Goal: Task Accomplishment & Management: Manage account settings

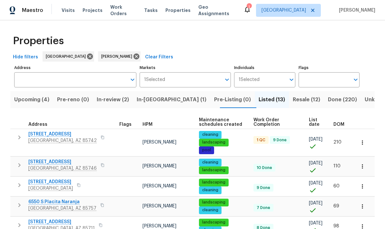
click at [54, 137] on span "[STREET_ADDRESS]" at bounding box center [62, 134] width 68 height 6
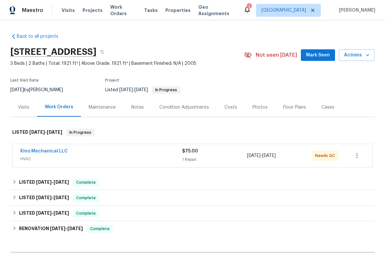
click at [164, 154] on div "Kino Mechanical LLC" at bounding box center [101, 152] width 162 height 8
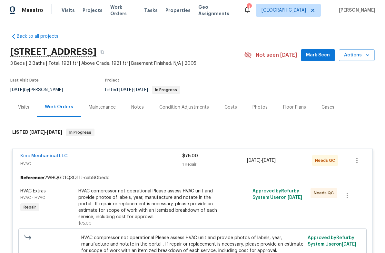
click at [212, 168] on div "$75.00 1 Repair" at bounding box center [214, 160] width 65 height 15
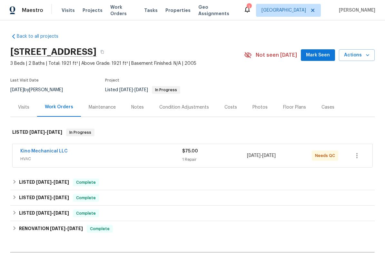
click at [193, 155] on div "$75.00 1 Repair" at bounding box center [214, 155] width 65 height 15
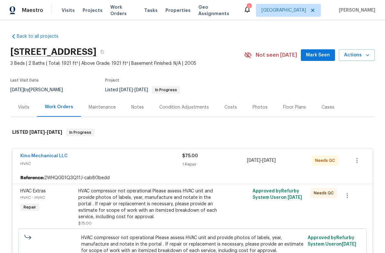
click at [187, 207] on div "HVAC compressor not operational Please assess HVAC unit and provide photos of l…" at bounding box center [148, 204] width 141 height 32
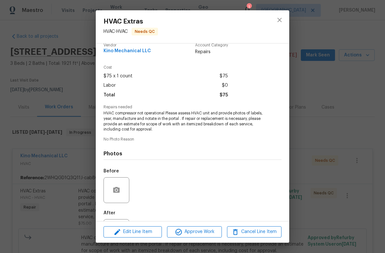
scroll to position [9, 0]
click at [281, 15] on button "close" at bounding box center [279, 19] width 15 height 15
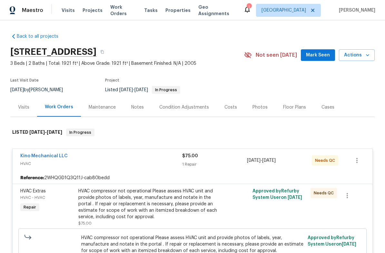
click at [171, 164] on span "HVAC" at bounding box center [101, 164] width 162 height 6
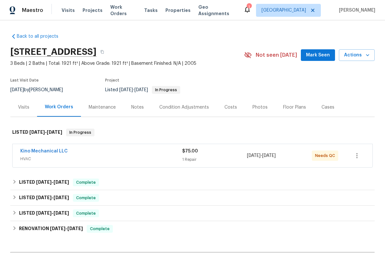
click at [193, 169] on div "Kino Mechanical LLC HVAC $75.00 1 Repair [DATE] - [DATE] Needs QC" at bounding box center [192, 156] width 365 height 27
click at [222, 158] on div "1 Repair" at bounding box center [214, 160] width 65 height 6
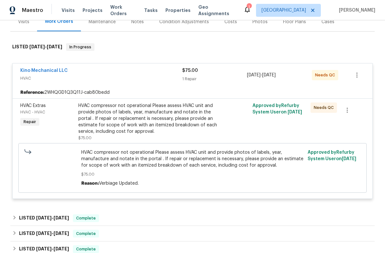
scroll to position [85, 0]
click at [181, 161] on span "HVAC compressor not operational Please assess HVAC unit and provide photos of l…" at bounding box center [192, 159] width 223 height 19
click at [179, 123] on div "HVAC compressor not operational Please assess HVAC unit and provide photos of l…" at bounding box center [148, 119] width 141 height 32
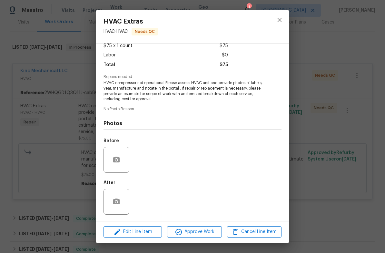
scroll to position [40, 0]
click at [279, 17] on icon "close" at bounding box center [280, 20] width 8 height 8
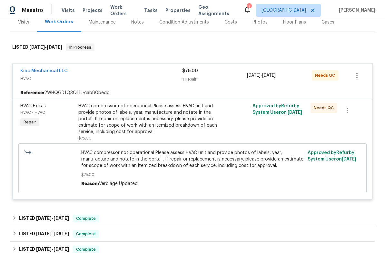
click at [56, 73] on link "Kino Mechanical LLC" at bounding box center [43, 71] width 47 height 5
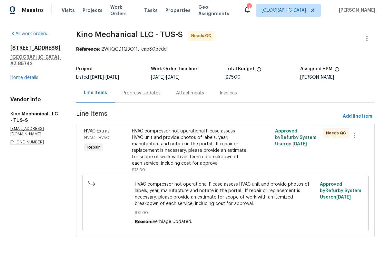
click at [228, 159] on div "HVAC compressor not operational Please assess HVAC unit and provide photos of l…" at bounding box center [190, 147] width 116 height 39
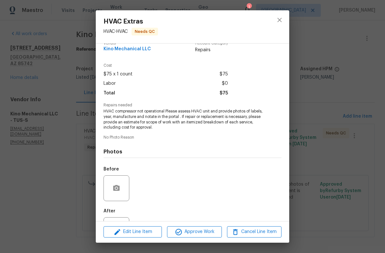
scroll to position [9, 0]
click at [281, 23] on icon "close" at bounding box center [280, 20] width 8 height 8
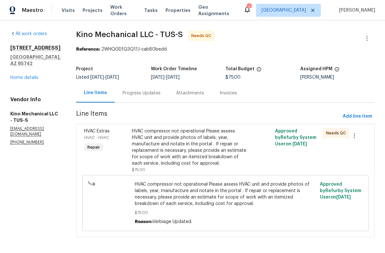
click at [19, 79] on link "Home details" at bounding box center [24, 78] width 28 height 5
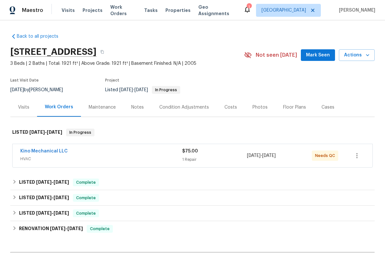
click at [40, 153] on link "Kino Mechanical LLC" at bounding box center [43, 151] width 47 height 5
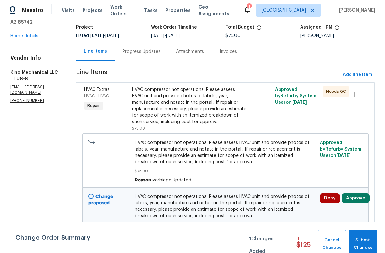
scroll to position [41, 0]
click at [361, 201] on button "Approve" at bounding box center [356, 199] width 28 height 10
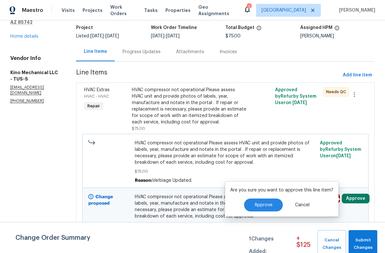
click at [264, 203] on span "Approve" at bounding box center [264, 205] width 18 height 5
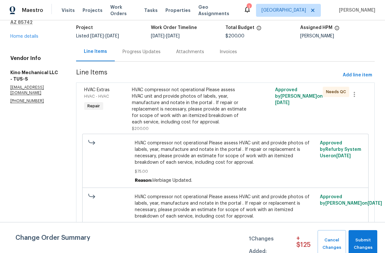
click at [223, 121] on div "HVAC compressor not operational Please assess HVAC unit and provide photos of l…" at bounding box center [190, 106] width 116 height 39
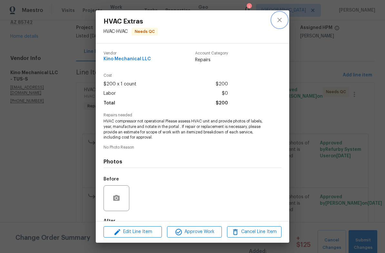
click at [281, 20] on icon "close" at bounding box center [280, 20] width 8 height 8
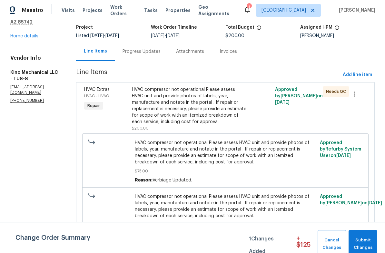
scroll to position [41, 0]
